Goal: Task Accomplishment & Management: Manage account settings

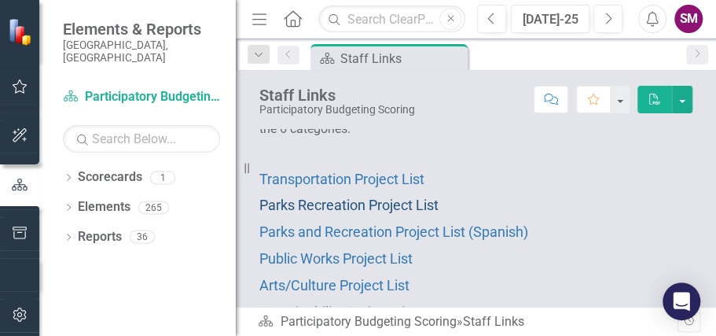
scroll to position [52, 0]
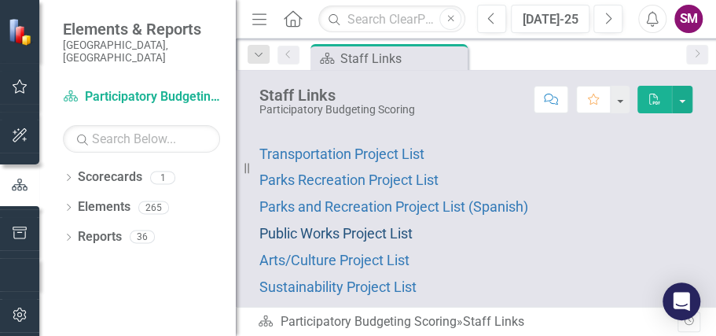
click at [354, 228] on span "Public Works Project List" at bounding box center [335, 233] width 153 height 17
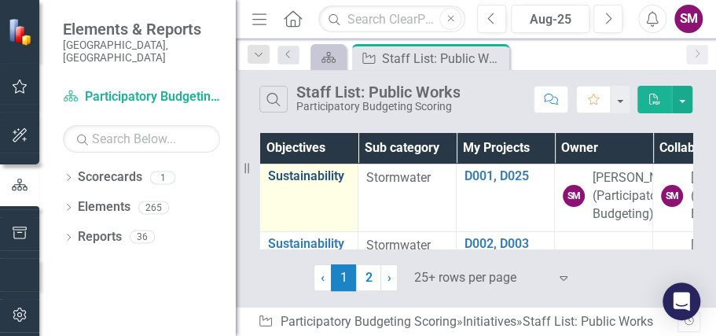
click at [344, 174] on link "Sustainability" at bounding box center [309, 176] width 82 height 14
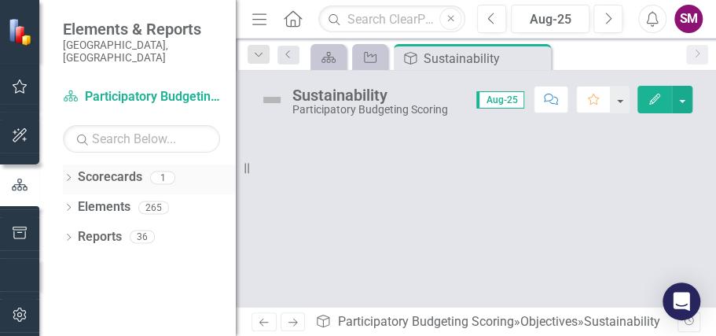
click at [109, 168] on link "Scorecards" at bounding box center [110, 177] width 64 height 18
click at [439, 138] on div at bounding box center [476, 218] width 480 height 178
click at [291, 15] on icon "Home" at bounding box center [292, 18] width 20 height 17
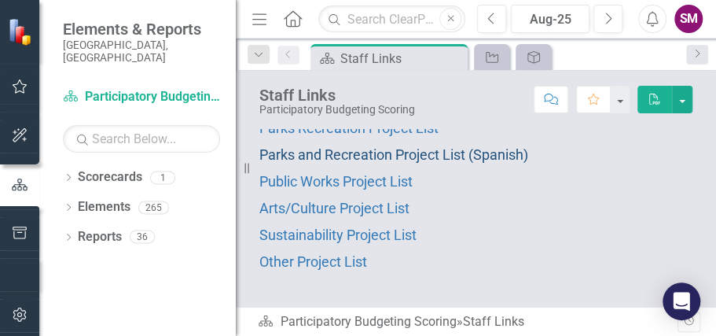
scroll to position [105, 0]
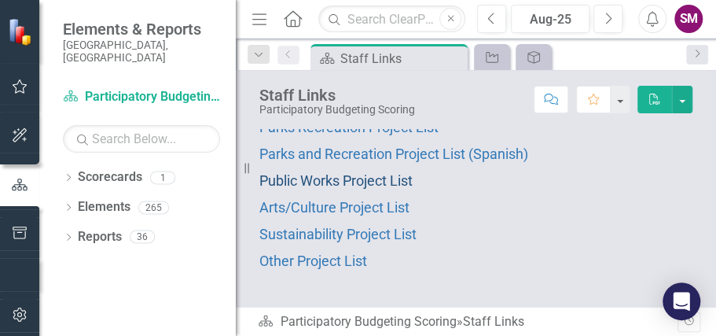
click at [344, 184] on span "Public Works Project List" at bounding box center [335, 180] width 153 height 17
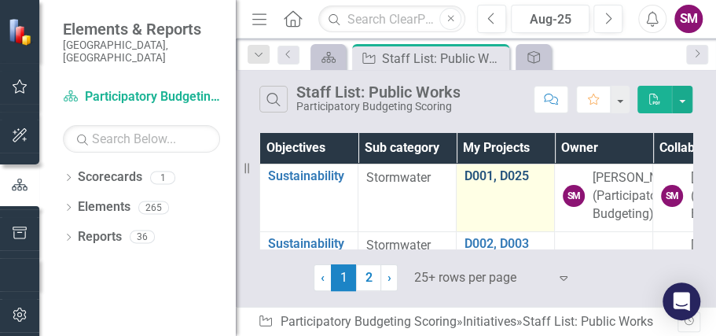
click at [520, 171] on link "D001, D025" at bounding box center [506, 176] width 82 height 14
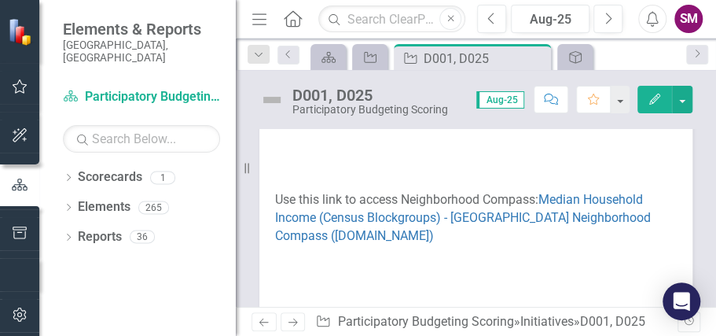
scroll to position [786, 0]
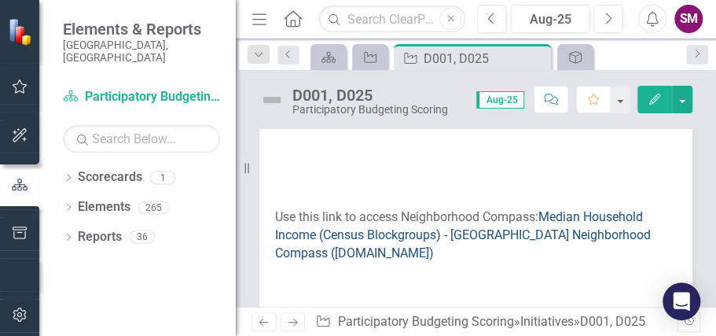
click at [406, 209] on link "Median Household Income (Census Blockgroups) - [GEOGRAPHIC_DATA] Neighborhood C…" at bounding box center [463, 234] width 376 height 51
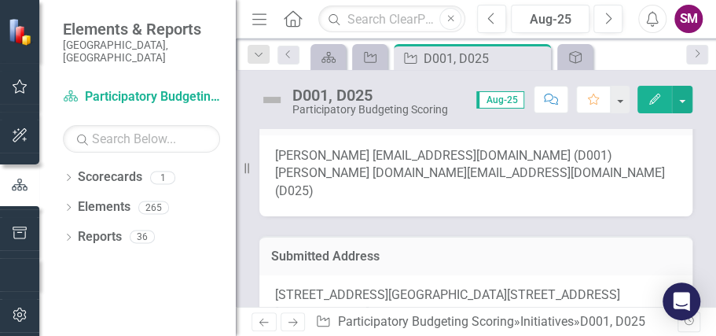
scroll to position [366, 0]
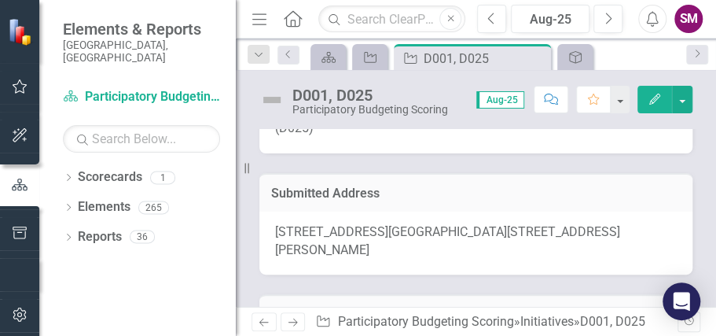
drag, startPoint x: 275, startPoint y: 212, endPoint x: 299, endPoint y: 211, distance: 23.6
click at [299, 224] on span "[STREET_ADDRESS][GEOGRAPHIC_DATA][STREET_ADDRESS][PERSON_NAME]" at bounding box center [447, 240] width 345 height 33
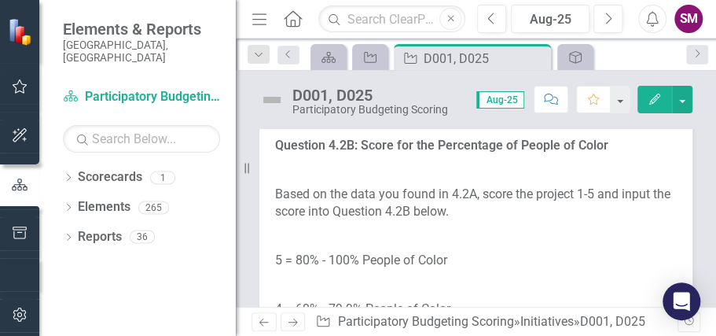
scroll to position [3196, 0]
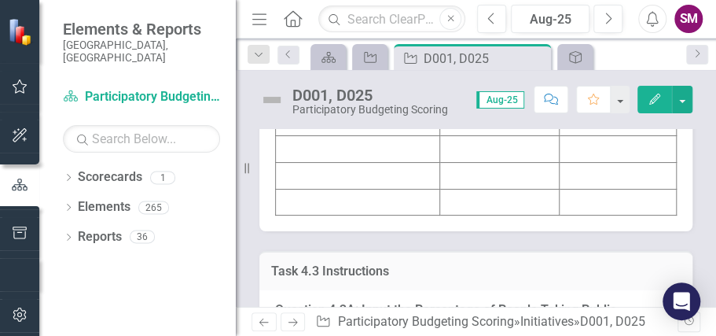
scroll to position [3825, 0]
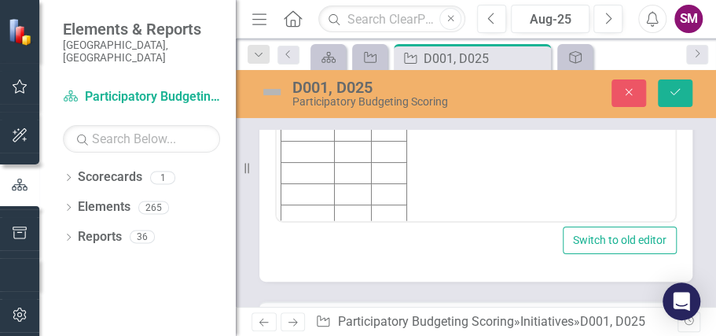
scroll to position [0, 0]
click at [302, 45] on td "Rich Text Area. Press ALT-0 for help." at bounding box center [307, 45] width 53 height 21
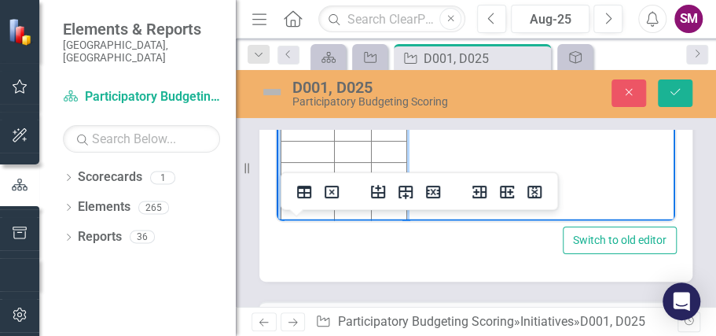
click at [511, 61] on body "D001: 2 | 33% D025: 5 | 96% Initiative Score Value D001 D025" at bounding box center [476, 89] width 398 height 284
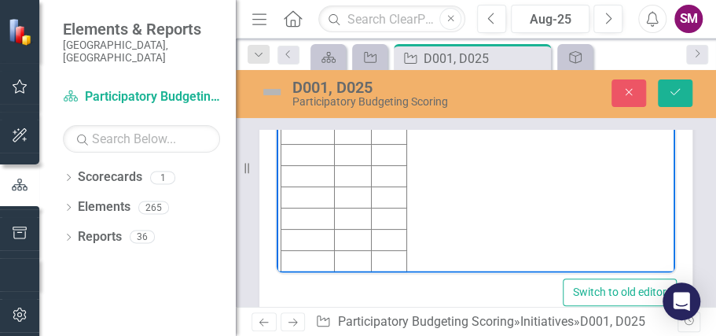
scroll to position [3825, 0]
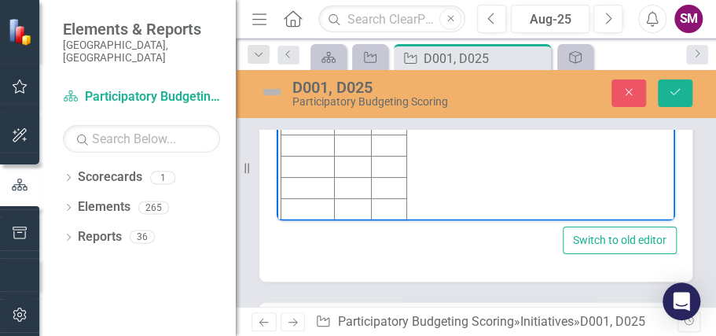
click at [396, 41] on td "Rich Text Area. Press ALT-0 for help." at bounding box center [389, 39] width 35 height 21
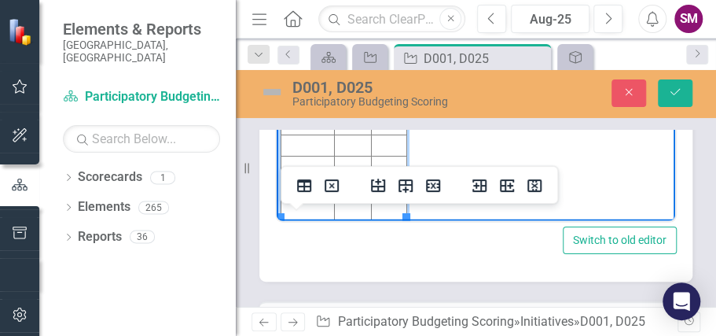
click at [387, 57] on td "Rich Text Area. Press ALT-0 for help." at bounding box center [389, 60] width 35 height 21
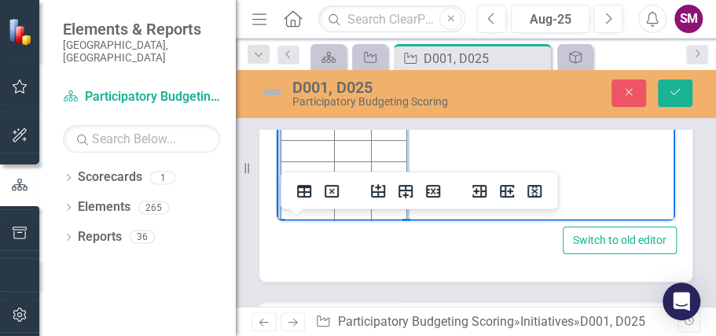
scroll to position [0, 0]
click at [450, 58] on body "D001: 2 | 33% D025: 5 | 96% Initiative Score Value D001 5 D025 1" at bounding box center [476, 89] width 398 height 284
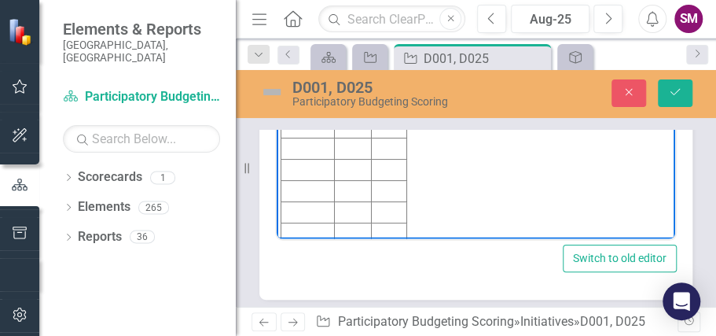
scroll to position [3825, 0]
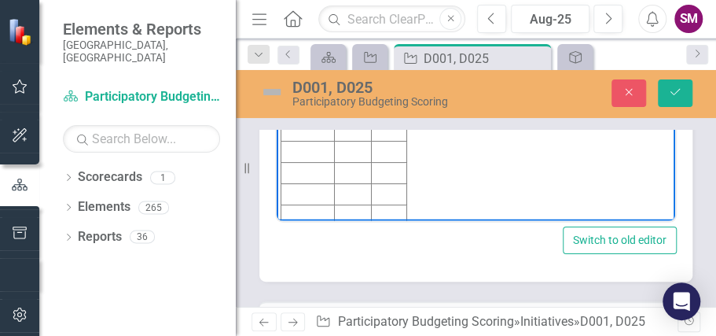
click at [385, 71] on td "1" at bounding box center [389, 67] width 35 height 21
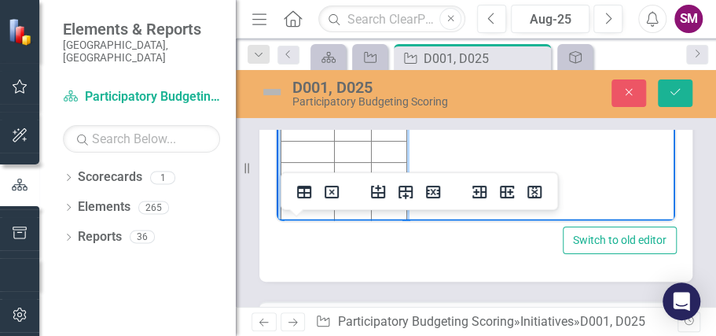
click at [349, 50] on td "Rich Text Area. Press ALT-0 for help." at bounding box center [352, 45] width 37 height 21
click at [347, 68] on td "Rich Text Area. Press ALT-0 for help." at bounding box center [356, 67] width 39 height 21
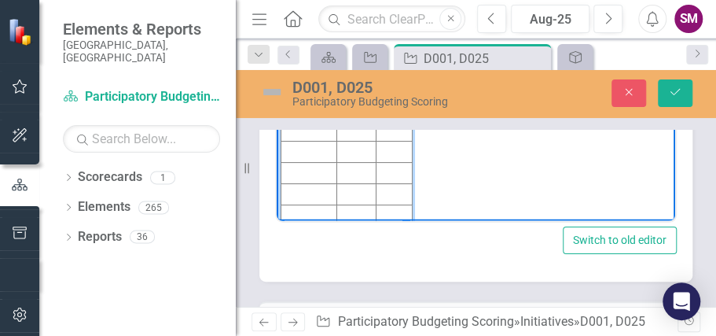
click at [445, 46] on body "D001: 2 | 33% D025: 5 | 96% Initiative Score Value D001 96 5 D025 33 2" at bounding box center [476, 89] width 398 height 284
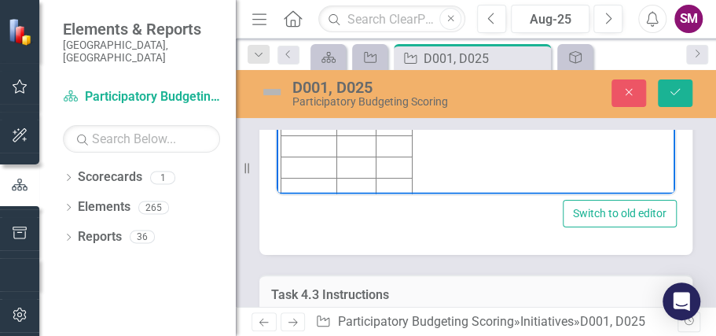
scroll to position [3877, 0]
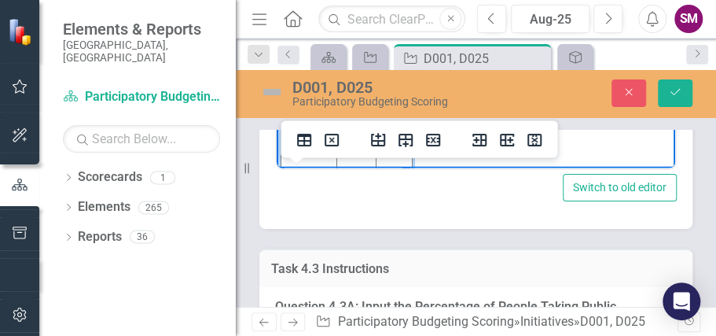
click at [386, 11] on td "2" at bounding box center [394, 14] width 37 height 21
click at [385, 10] on td "2" at bounding box center [394, 14] width 37 height 21
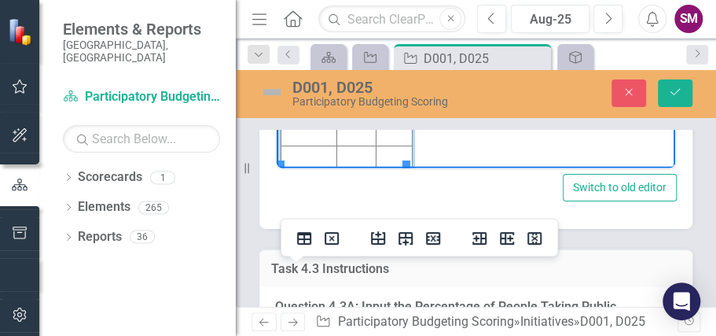
click at [356, 2] on td "33" at bounding box center [356, 8] width 39 height 21
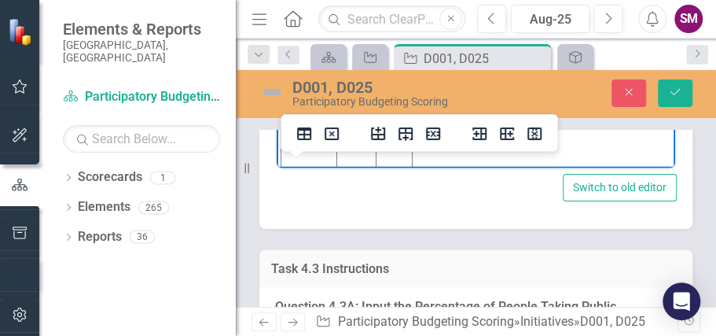
click at [438, 3] on body "D001: 2 | 33% D025: 5 | 96% Initiative Score Value D001 5 96 D025 2 33" at bounding box center [476, 30] width 398 height 284
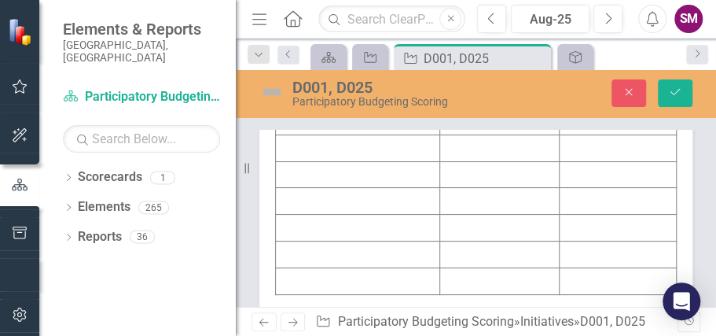
scroll to position [4925, 0]
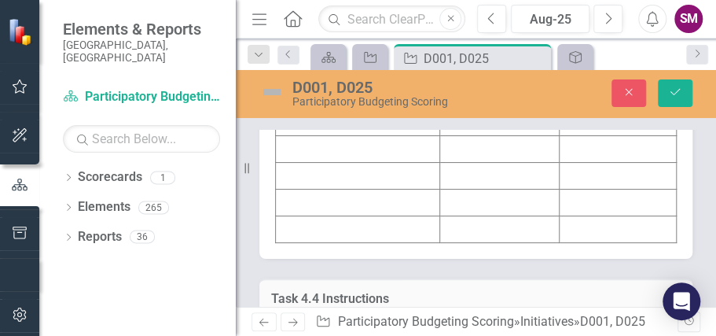
click at [325, 30] on td at bounding box center [358, 16] width 164 height 27
click at [308, 30] on td at bounding box center [358, 16] width 164 height 27
click at [307, 30] on td at bounding box center [358, 16] width 164 height 27
click at [306, 30] on td at bounding box center [358, 16] width 164 height 27
click at [303, 30] on td at bounding box center [358, 16] width 164 height 27
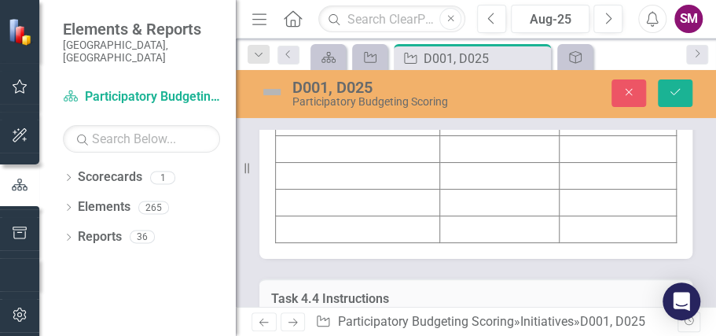
click at [300, 30] on td at bounding box center [358, 16] width 164 height 27
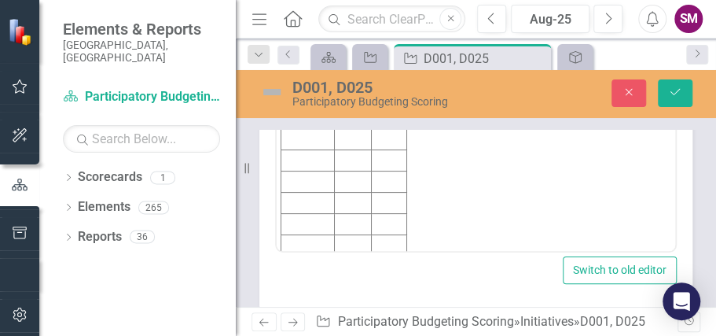
scroll to position [6, 0]
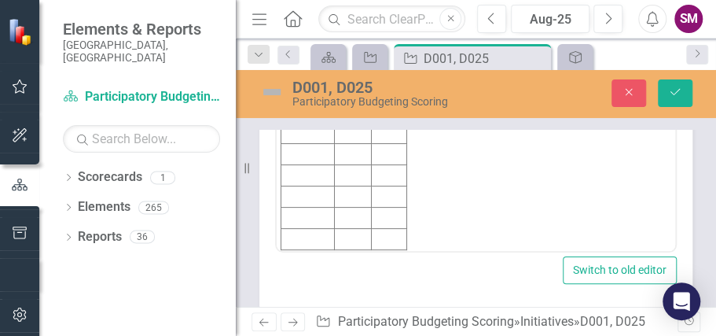
click at [314, 65] on td "Rich Text Area. Press ALT-0 for help." at bounding box center [307, 69] width 53 height 21
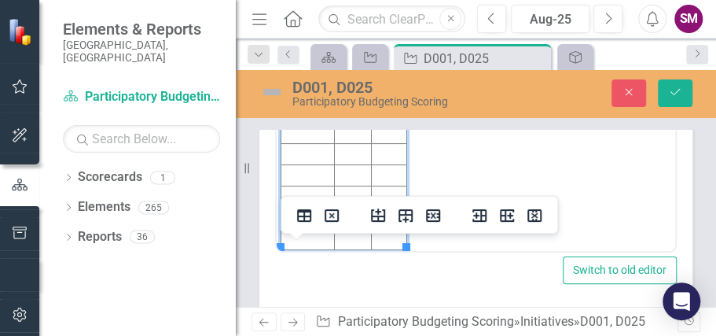
click at [357, 68] on td "Rich Text Area. Press ALT-0 for help." at bounding box center [352, 69] width 37 height 21
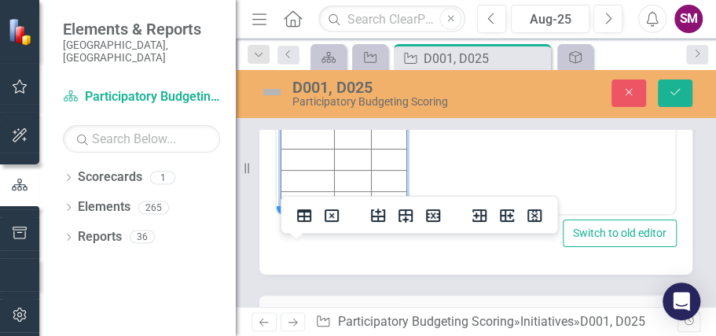
scroll to position [4978, 0]
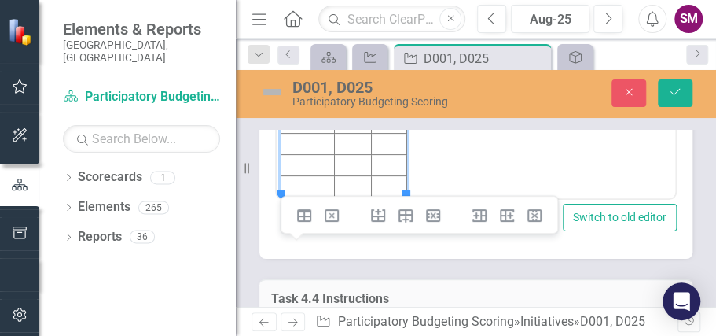
click at [494, 60] on body "D001: 2 | 1.9% D025: 2 | 2.7% Initiative Score Value D001 2 1.9%" at bounding box center [476, 59] width 398 height 284
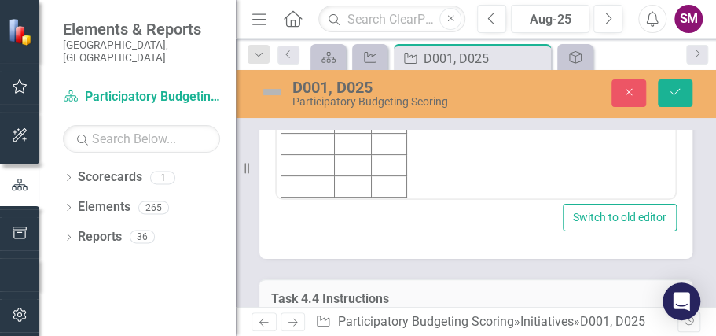
click at [303, 35] on td "Rich Text Area. Press ALT-0 for help." at bounding box center [307, 38] width 53 height 21
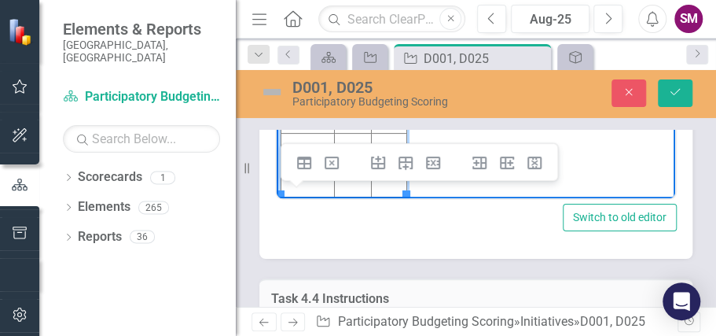
click at [467, 38] on body "D001: 2 | 1.9% D025: 2 | 2.7% Initiative Score Value D001 2 1.9% D0025" at bounding box center [476, 59] width 398 height 284
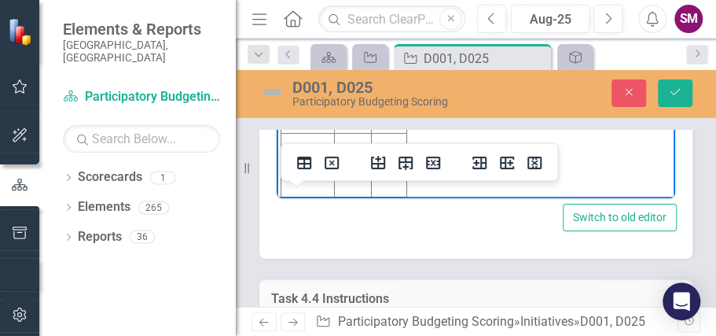
click at [340, 35] on td "Rich Text Area. Press ALT-0 for help." at bounding box center [352, 38] width 37 height 21
click at [391, 41] on td "Rich Text Area. Press ALT-0 for help." at bounding box center [389, 38] width 35 height 21
click at [431, 38] on body "D001: 2 | 1.9% D025: 2 | 2.7% Initiative Score Value D001 2 1.9% D0025 2 2.7%" at bounding box center [476, 59] width 398 height 284
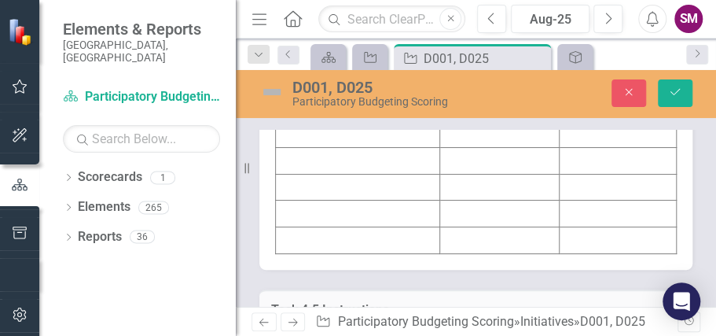
scroll to position [5973, 0]
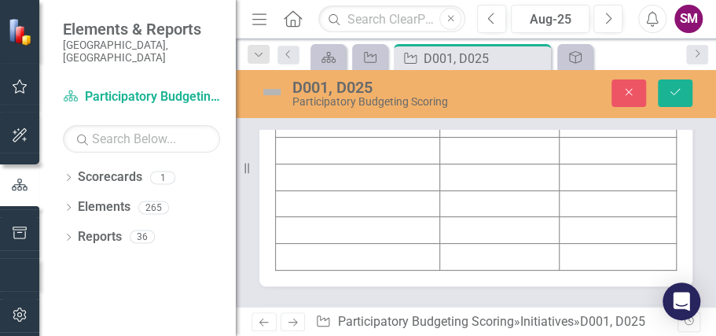
click at [307, 57] on td at bounding box center [358, 44] width 164 height 27
click at [306, 57] on td at bounding box center [358, 44] width 164 height 27
click at [303, 57] on td at bounding box center [358, 44] width 164 height 27
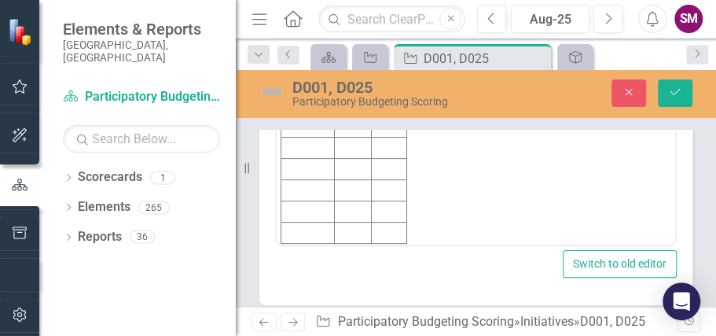
scroll to position [6025, 0]
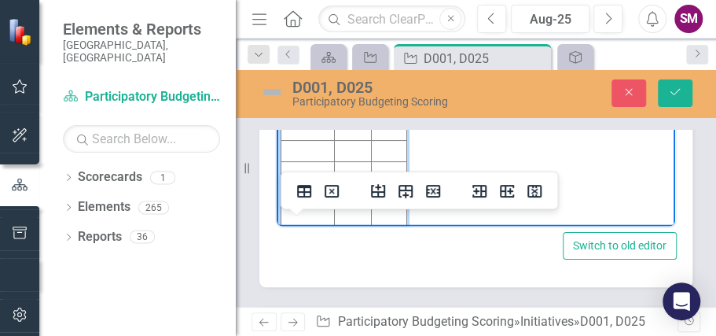
click at [387, 41] on td "Rich Text Area. Press ALT-0 for help." at bounding box center [389, 45] width 35 height 21
click at [440, 59] on body "D001: 3 | 20% D025: 4 | 21.2% Initiative Score Value 3" at bounding box center [476, 89] width 398 height 284
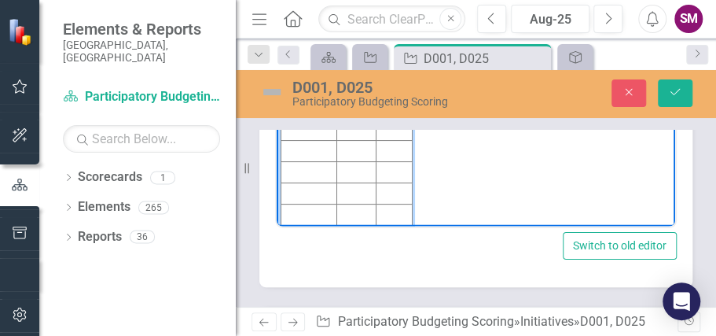
click at [384, 66] on td "Rich Text Area. Press ALT-0 for help." at bounding box center [394, 67] width 37 height 21
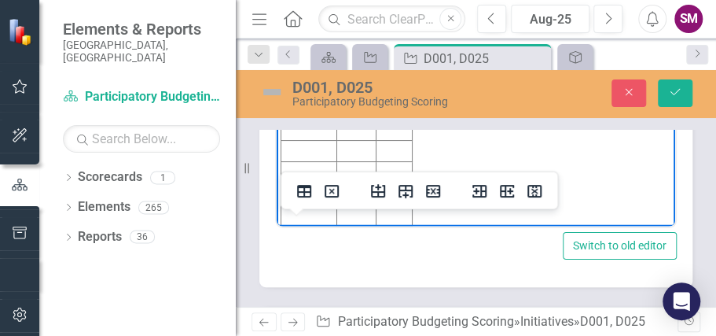
click at [471, 63] on body "D001: 3 | 20% D025: 4 | 21.2% Initiative Score Value 3 4" at bounding box center [476, 89] width 398 height 284
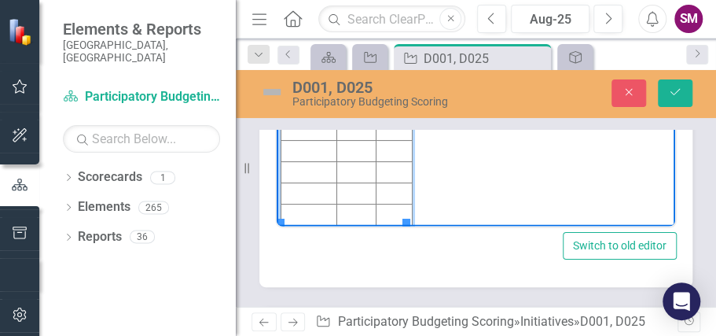
click at [350, 68] on td "Rich Text Area. Press ALT-0 for help." at bounding box center [356, 67] width 39 height 21
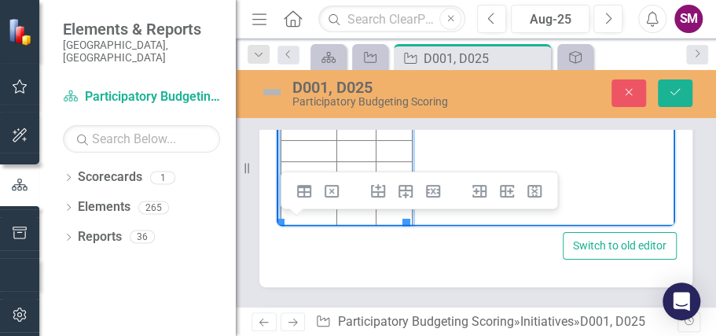
click at [416, 47] on body "D001: 3 | 20% D025: 4 | 21.2% Initiative Score Value 3 20% 4 4" at bounding box center [476, 89] width 398 height 284
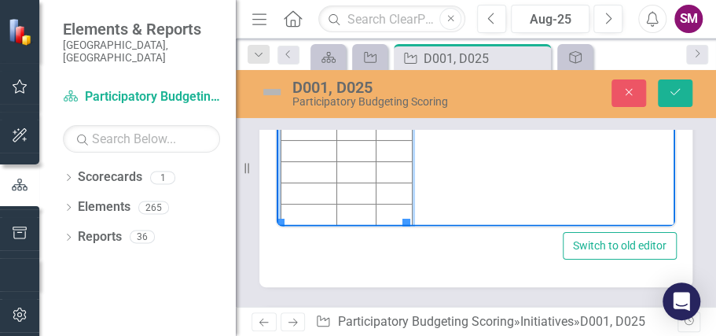
click at [395, 64] on td "4" at bounding box center [394, 67] width 37 height 21
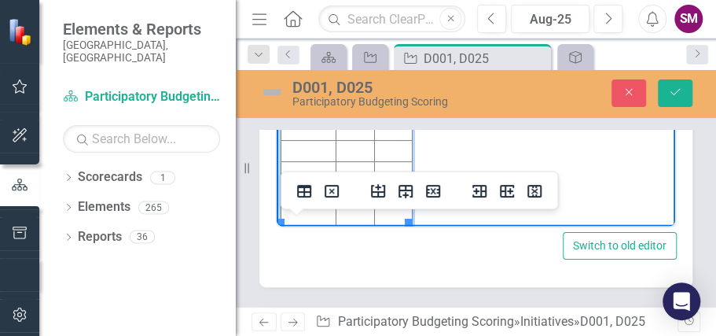
click at [306, 41] on td "Rich Text Area. Press ALT-0 for help." at bounding box center [308, 45] width 55 height 21
click at [465, 68] on body "D001: 3 | 20% D025: 4 | 21.2% Initiative Score Value D001 3 20% D025 4 21.2%" at bounding box center [476, 89] width 398 height 284
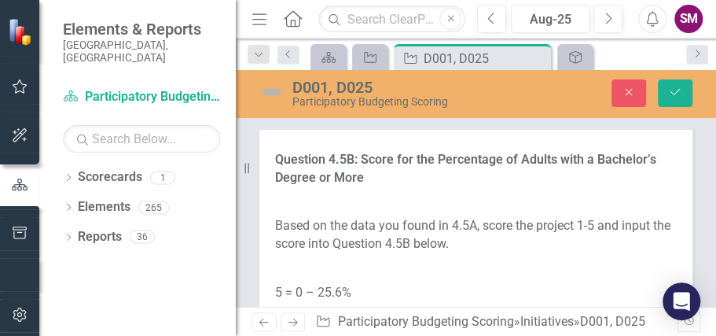
scroll to position [6497, 0]
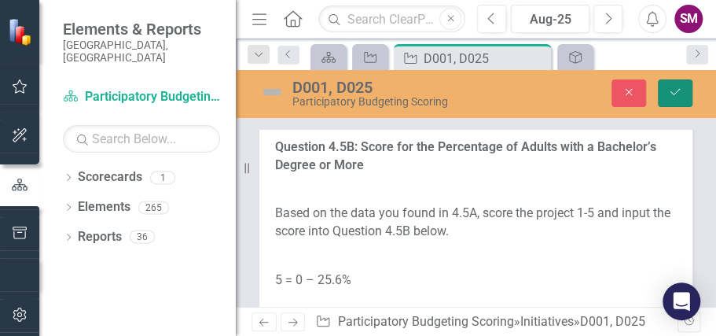
click at [681, 98] on button "Save" at bounding box center [675, 93] width 35 height 28
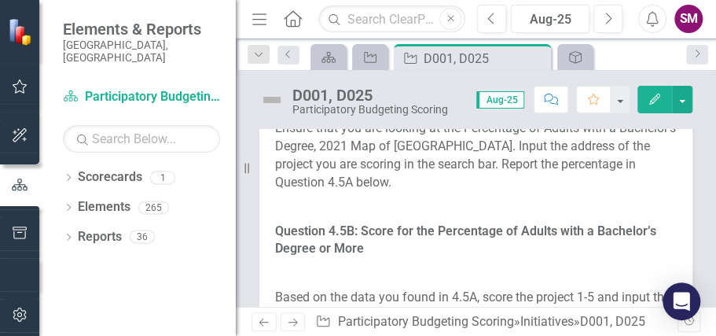
scroll to position [6288, 0]
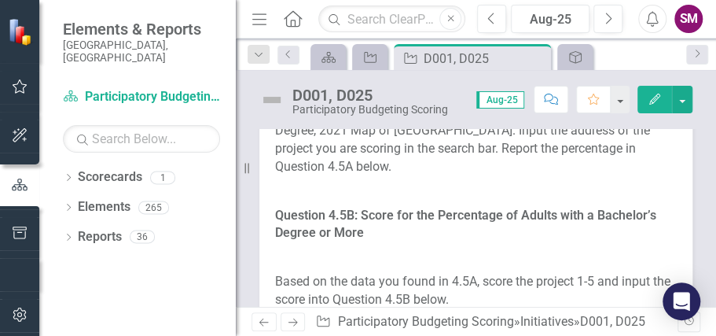
click at [461, 72] on link "Percent of Adults with a Bachelors Degree or More (Census Tracts) - [GEOGRAPHIC…" at bounding box center [472, 45] width 395 height 51
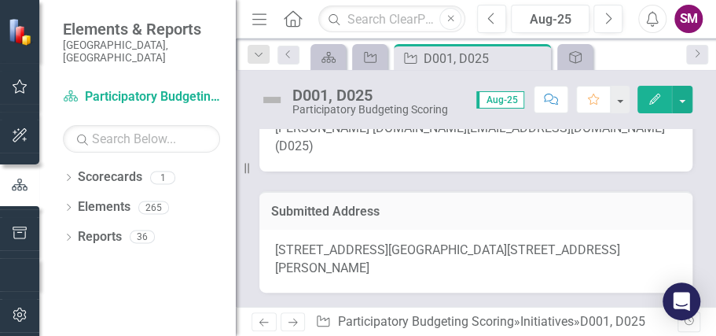
scroll to position [366, 0]
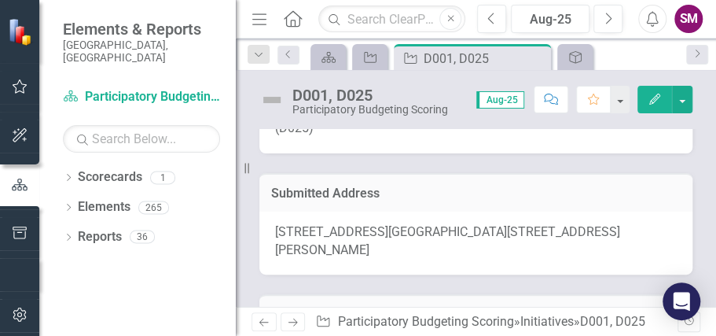
click at [511, 186] on h3 "Submitted Address" at bounding box center [475, 193] width 409 height 14
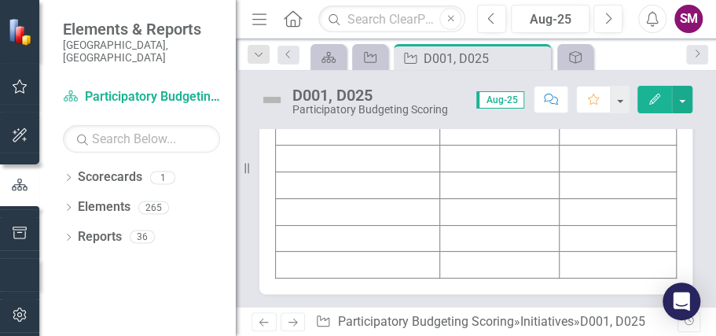
scroll to position [6917, 0]
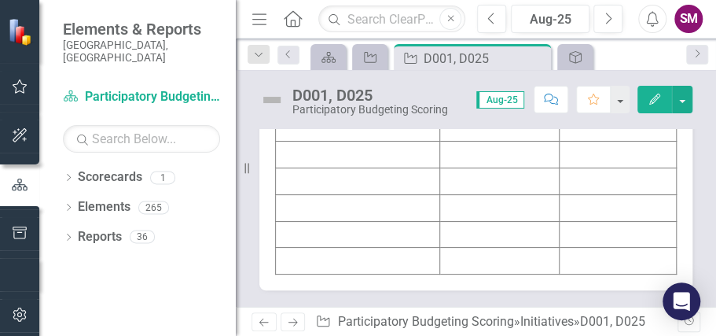
click at [357, 61] on td at bounding box center [358, 48] width 164 height 27
click at [360, 61] on td at bounding box center [358, 48] width 164 height 27
click at [358, 61] on td at bounding box center [358, 48] width 164 height 27
click at [340, 61] on td at bounding box center [358, 48] width 164 height 27
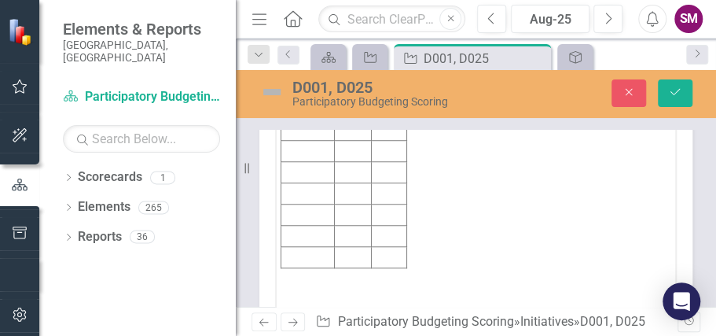
scroll to position [0, 0]
click at [312, 89] on td "Rich Text Area. Press ALT-0 for help." at bounding box center [307, 87] width 53 height 21
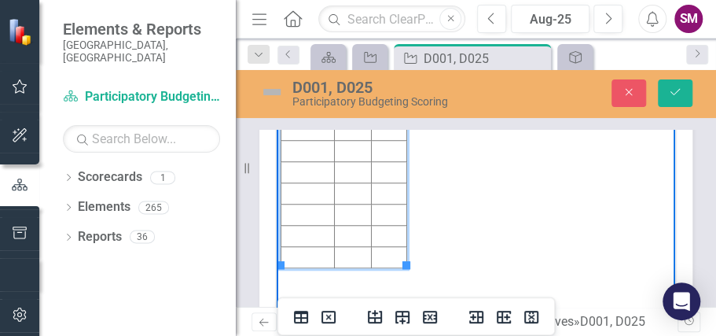
scroll to position [6923, 0]
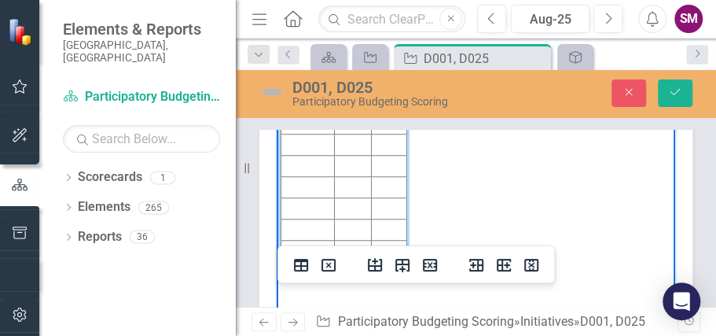
click at [342, 99] on td "Rich Text Area. Press ALT-0 for help." at bounding box center [352, 102] width 37 height 21
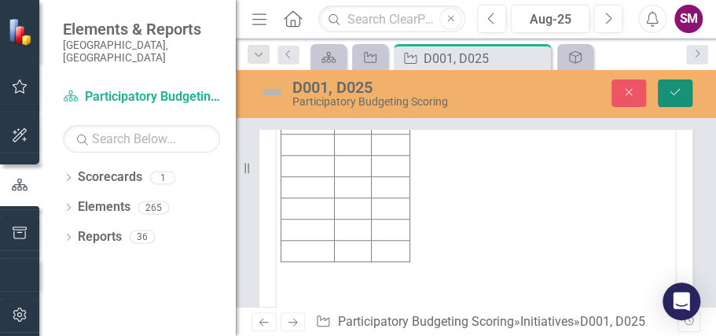
click at [673, 88] on icon "Save" at bounding box center [675, 91] width 14 height 11
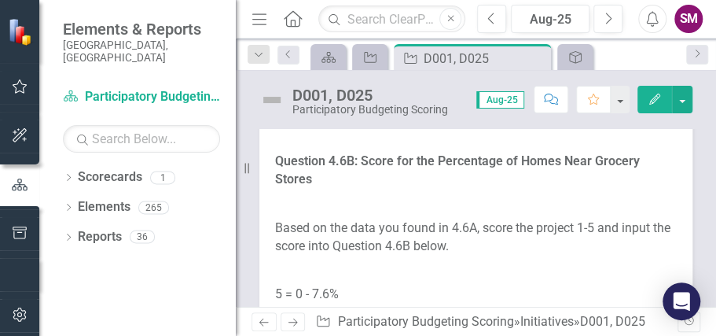
scroll to position [7347, 0]
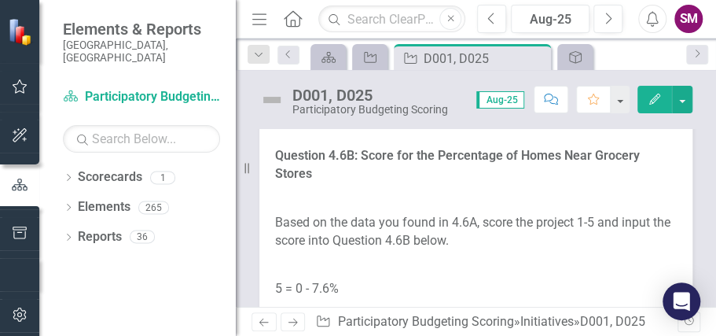
click at [589, 31] on link "Homes Near Grocery Stores (Census Blockgroups) - [GEOGRAPHIC_DATA] Neighborhood…" at bounding box center [463, 5] width 377 height 51
drag, startPoint x: 589, startPoint y: 260, endPoint x: 618, endPoint y: 241, distance: 34.4
click at [618, 60] on p at bounding box center [476, 47] width 402 height 24
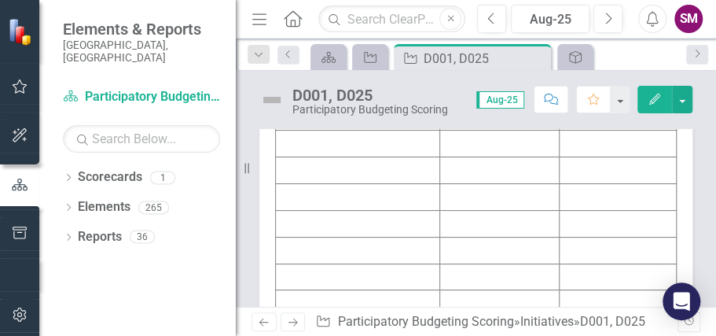
scroll to position [7879, 0]
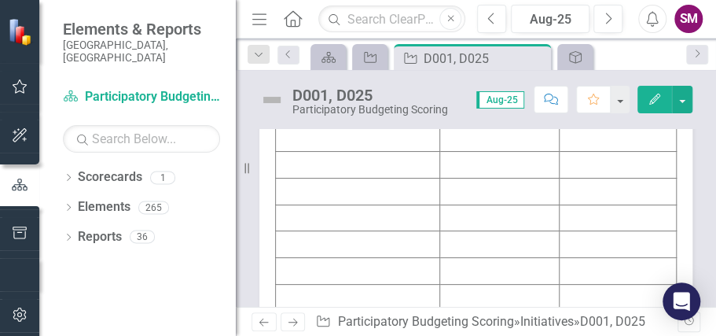
click at [306, 98] on td at bounding box center [358, 85] width 164 height 27
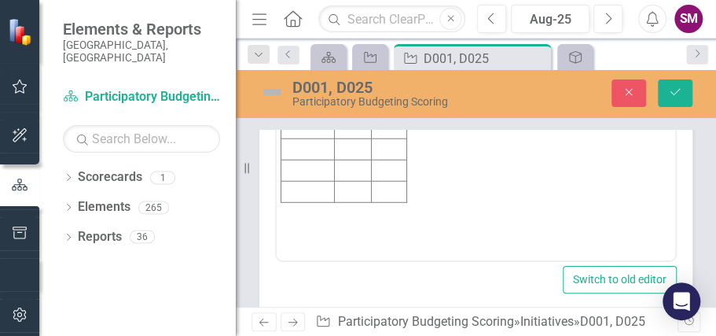
scroll to position [7984, 0]
click at [307, 14] on td "Rich Text Area. Press ALT-0 for help." at bounding box center [307, 19] width 53 height 21
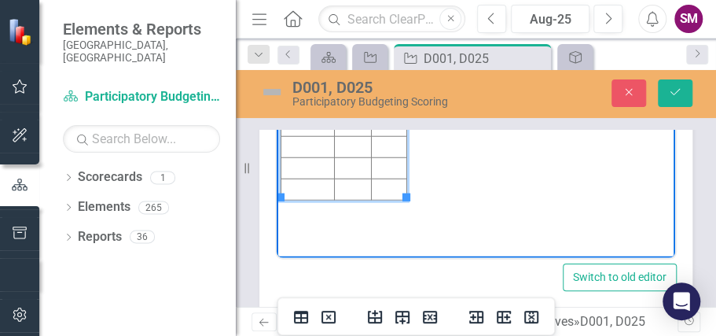
click at [351, 22] on td "Rich Text Area. Press ALT-0 for help." at bounding box center [352, 19] width 37 height 21
click at [351, 23] on td "Rich Text Area. Press ALT-0 for help." at bounding box center [352, 19] width 37 height 21
click at [391, 17] on td "Rich Text Area. Press ALT-0 for help." at bounding box center [389, 19] width 35 height 21
click at [672, 90] on icon "Save" at bounding box center [675, 91] width 14 height 11
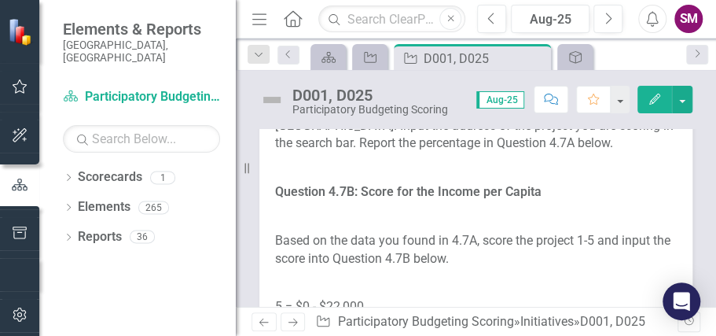
scroll to position [8331, 0]
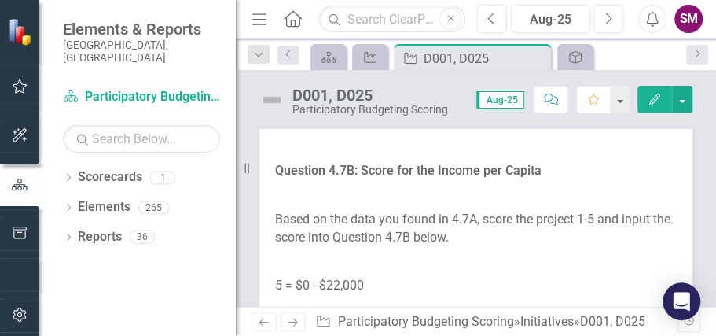
click at [495, 45] on link "Per Capita Income (Census Blockgroups) - [GEOGRAPHIC_DATA] Neighborhood Compass…" at bounding box center [468, 19] width 387 height 51
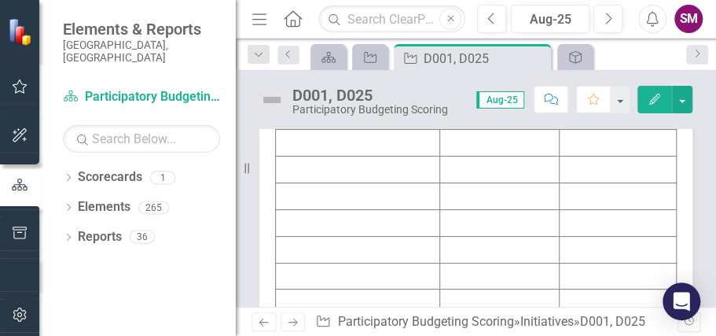
scroll to position [8907, 0]
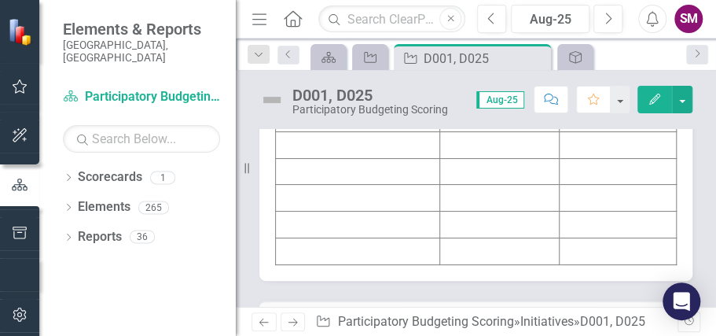
click at [362, 52] on td at bounding box center [358, 38] width 164 height 27
click at [338, 52] on td at bounding box center [358, 38] width 164 height 27
click at [323, 52] on td at bounding box center [358, 38] width 164 height 27
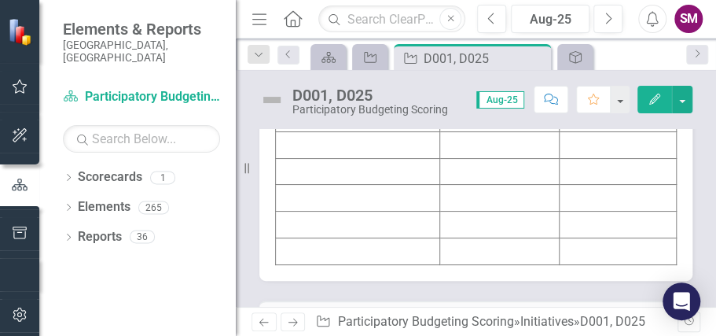
click at [322, 52] on td at bounding box center [358, 38] width 164 height 27
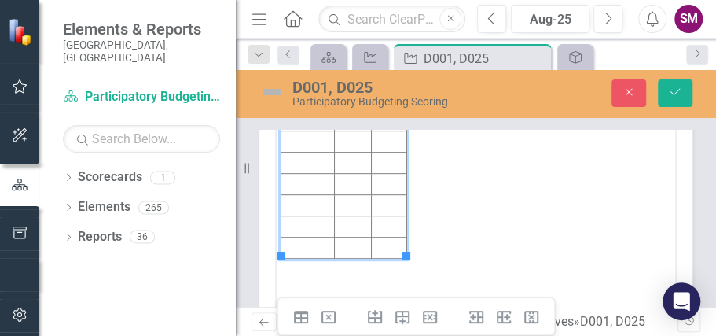
scroll to position [0, 0]
click at [306, 82] on td "Rich Text Area. Press ALT-0 for help." at bounding box center [307, 77] width 53 height 21
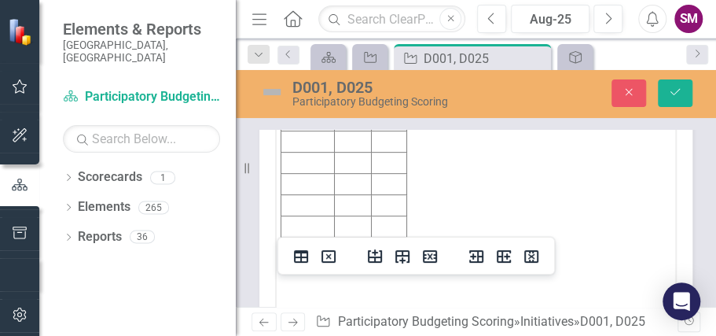
click at [445, 92] on body "Initiative Score Value D001 D025" at bounding box center [476, 159] width 398 height 236
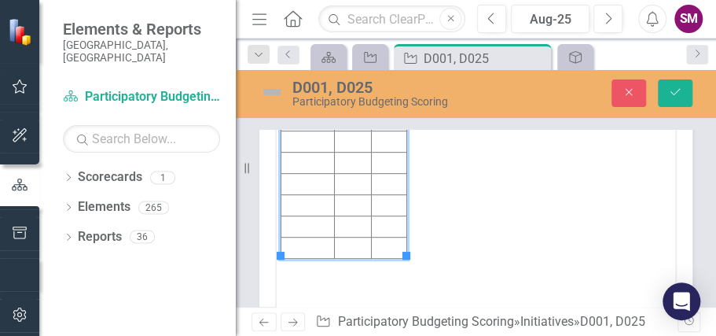
click at [347, 71] on td "Rich Text Area. Press ALT-0 for help." at bounding box center [352, 77] width 37 height 21
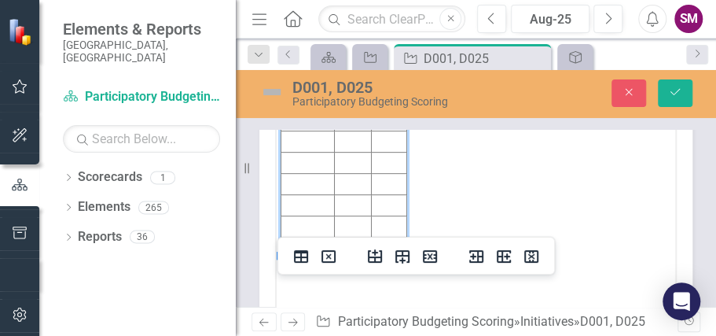
click at [387, 99] on td "Rich Text Area. Press ALT-0 for help." at bounding box center [389, 98] width 35 height 21
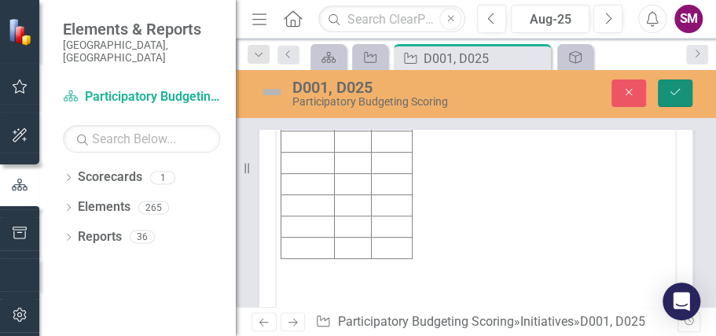
drag, startPoint x: 170, startPoint y: 53, endPoint x: 673, endPoint y: 88, distance: 504.3
click at [673, 88] on icon "Save" at bounding box center [675, 91] width 14 height 11
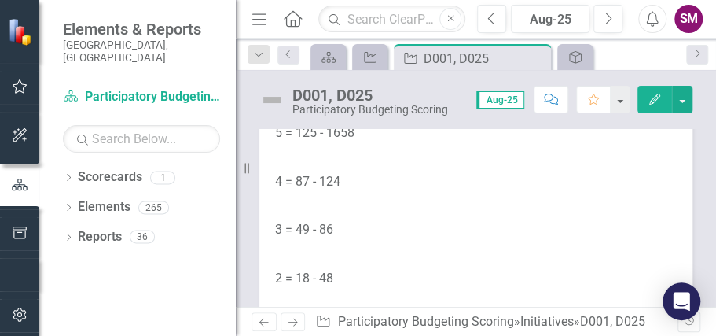
scroll to position [9379, 0]
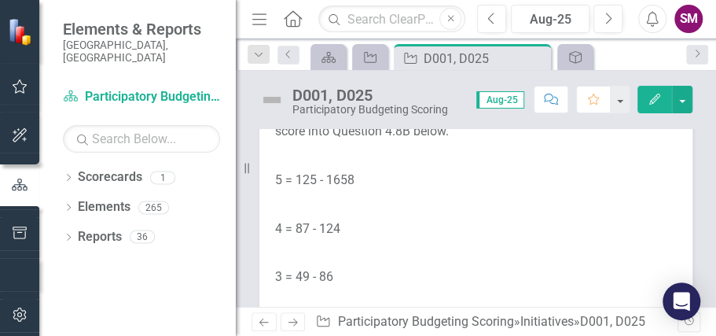
scroll to position [9432, 0]
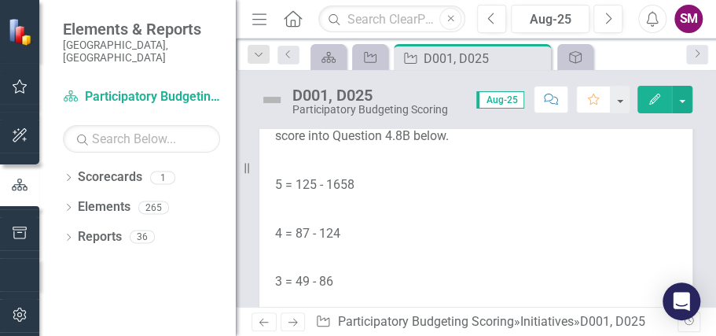
click at [656, 58] on p at bounding box center [476, 46] width 402 height 24
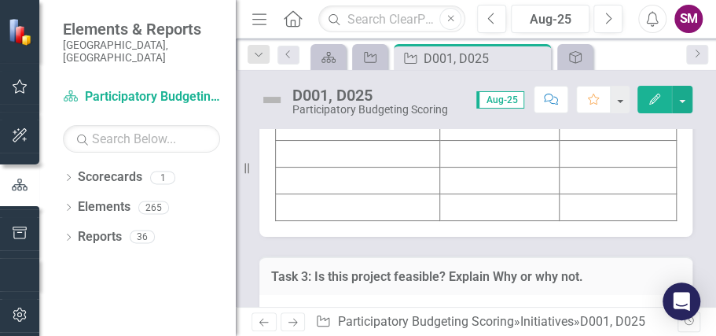
scroll to position [9955, 0]
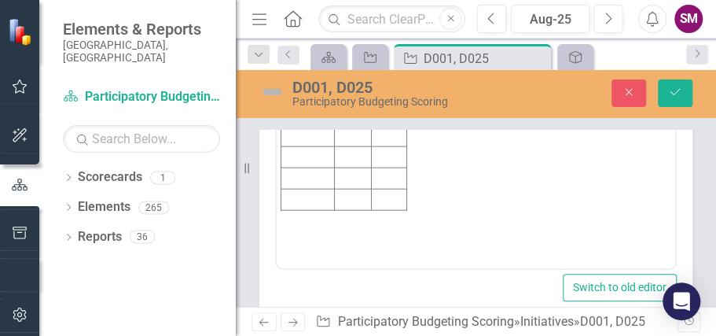
scroll to position [0, 0]
click at [291, 30] on td "Rich Text Area. Press ALT-0 for help." at bounding box center [307, 30] width 53 height 21
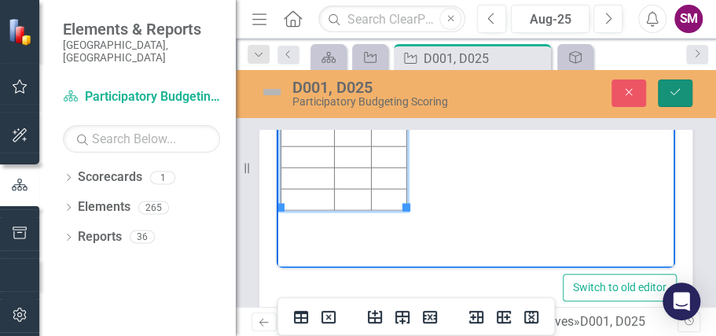
click at [670, 87] on icon "Save" at bounding box center [675, 91] width 14 height 11
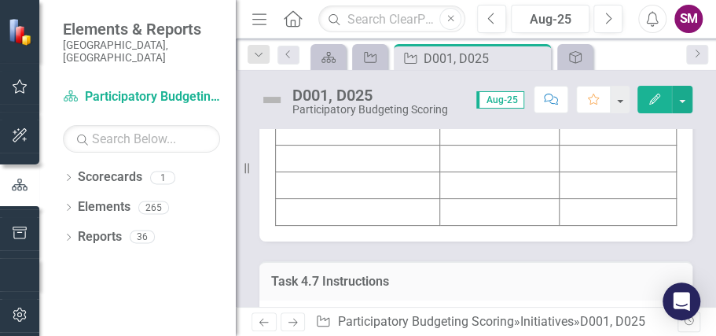
scroll to position [7964, 0]
click at [340, 40] on td "D0025" at bounding box center [358, 26] width 164 height 27
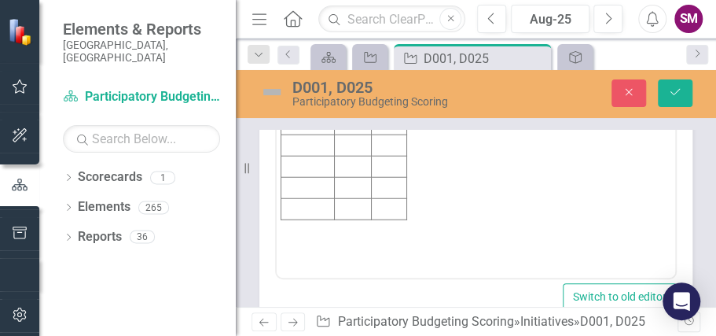
scroll to position [0, 0]
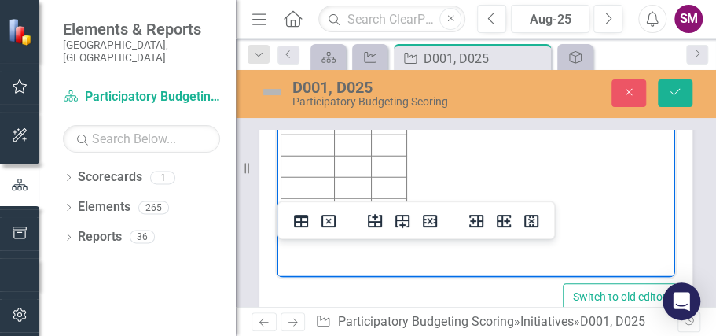
click at [303, 56] on td "D0025" at bounding box center [307, 60] width 53 height 21
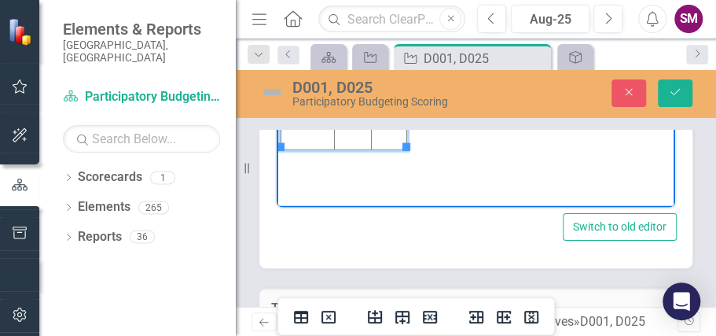
scroll to position [8069, 0]
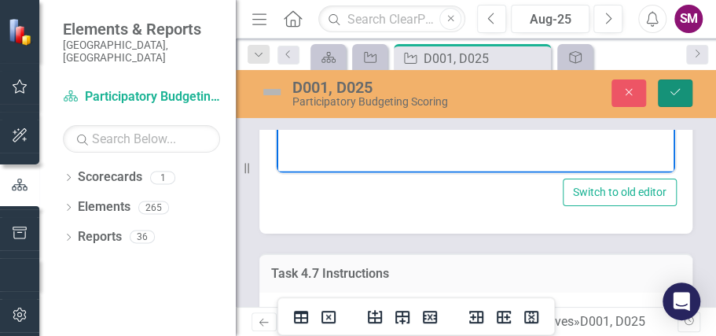
click at [669, 83] on button "Save" at bounding box center [675, 93] width 35 height 28
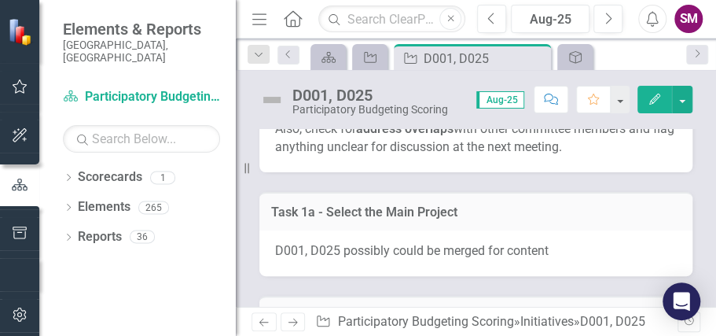
scroll to position [11562, 0]
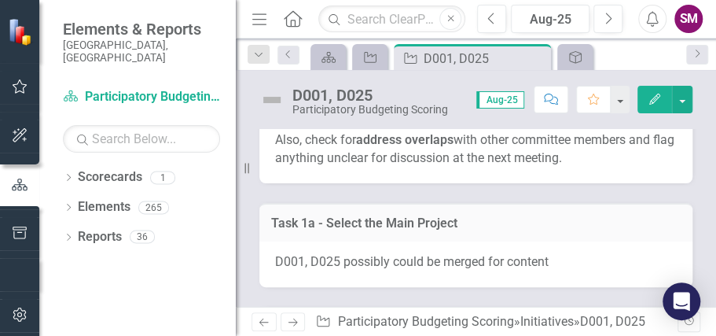
click at [289, 17] on icon "Home" at bounding box center [292, 18] width 20 height 17
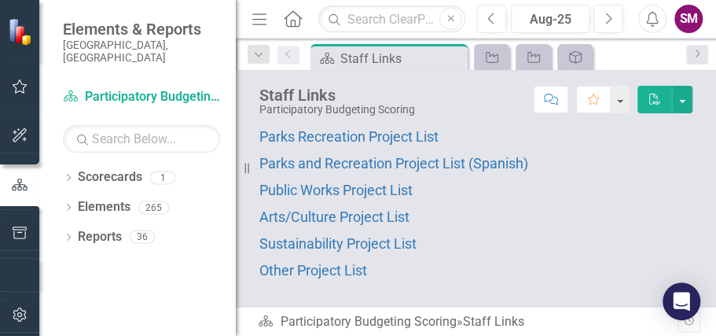
scroll to position [135, 0]
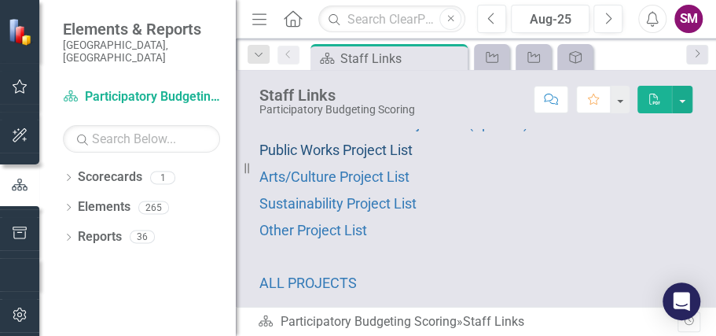
click at [347, 148] on span "Public Works Project List" at bounding box center [335, 149] width 153 height 17
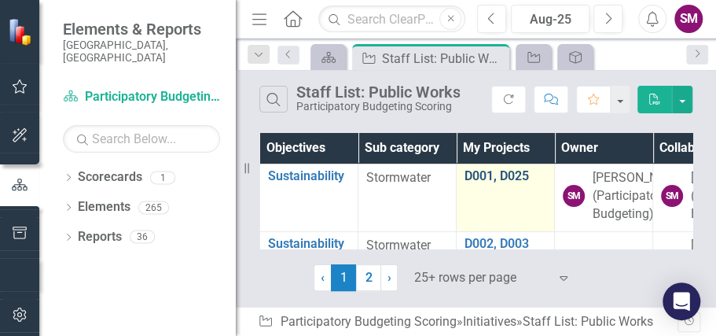
click at [493, 176] on link "D001, D025" at bounding box center [506, 176] width 82 height 14
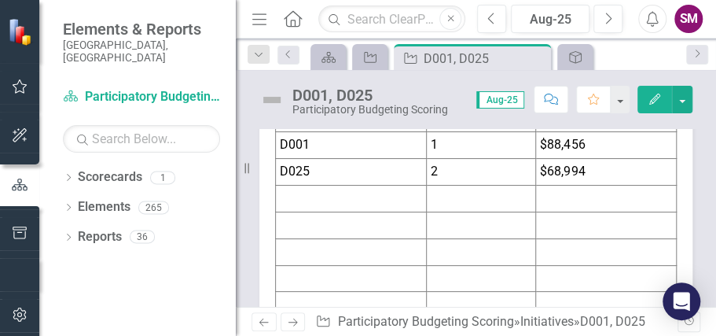
scroll to position [2515, 0]
